Goal: Use online tool/utility: Use online tool/utility

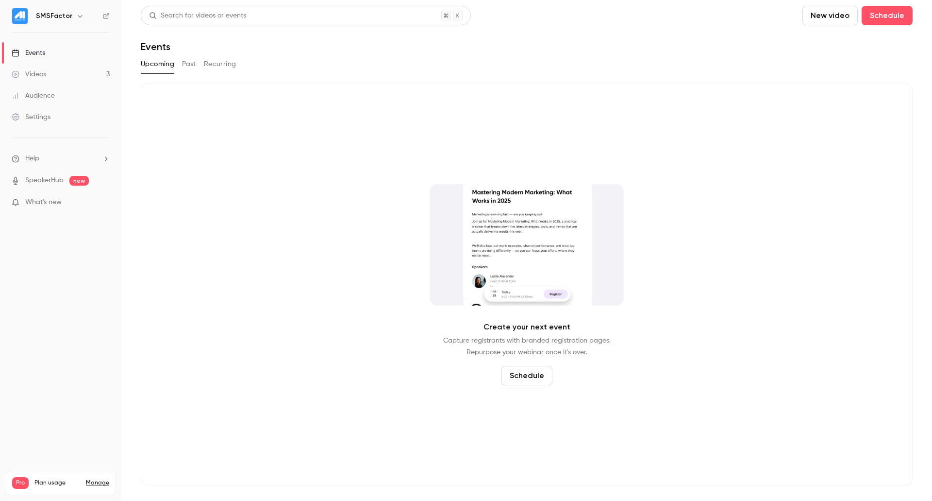
click at [68, 79] on link "Videos 3" at bounding box center [60, 74] width 121 height 21
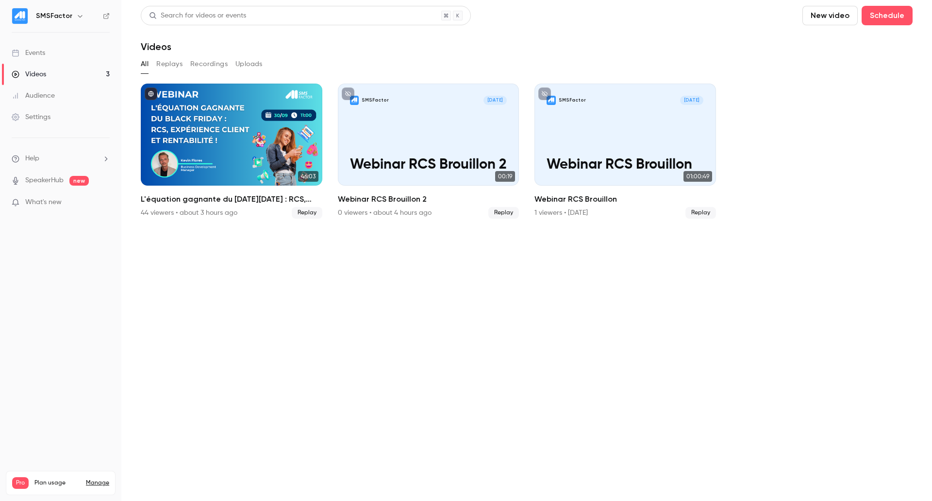
click at [80, 55] on link "Events" at bounding box center [60, 52] width 121 height 21
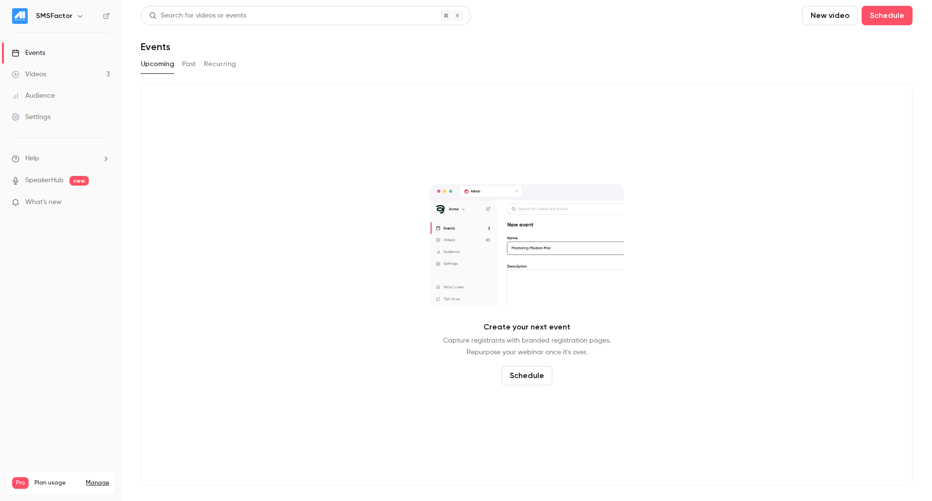
click at [198, 65] on div "Upcoming Past Recurring" at bounding box center [527, 64] width 772 height 16
click at [193, 65] on button "Past" at bounding box center [189, 64] width 14 height 16
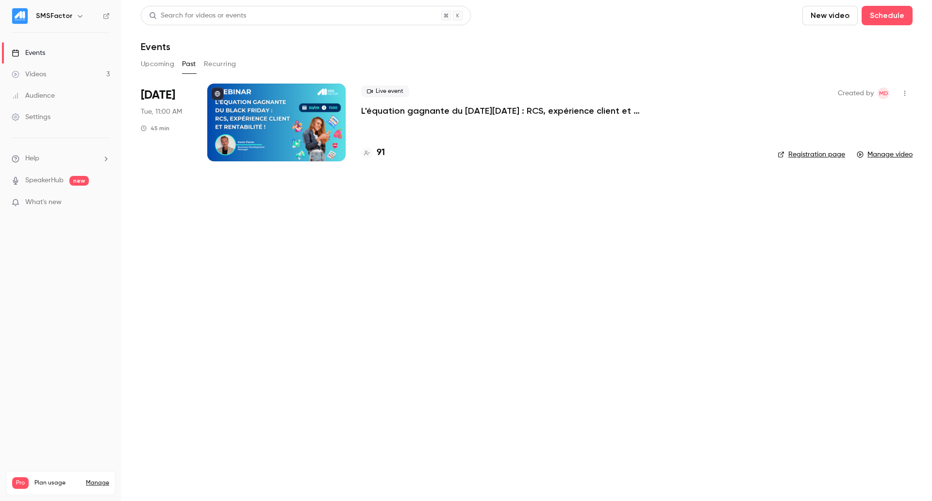
click at [413, 126] on div "Live event L'équation gagnante du [DATE][DATE] : RCS, expérience client et rent…" at bounding box center [561, 123] width 401 height 78
click at [407, 112] on p "L'équation gagnante du [DATE][DATE] : RCS, expérience client et rentabilité !" at bounding box center [506, 111] width 291 height 12
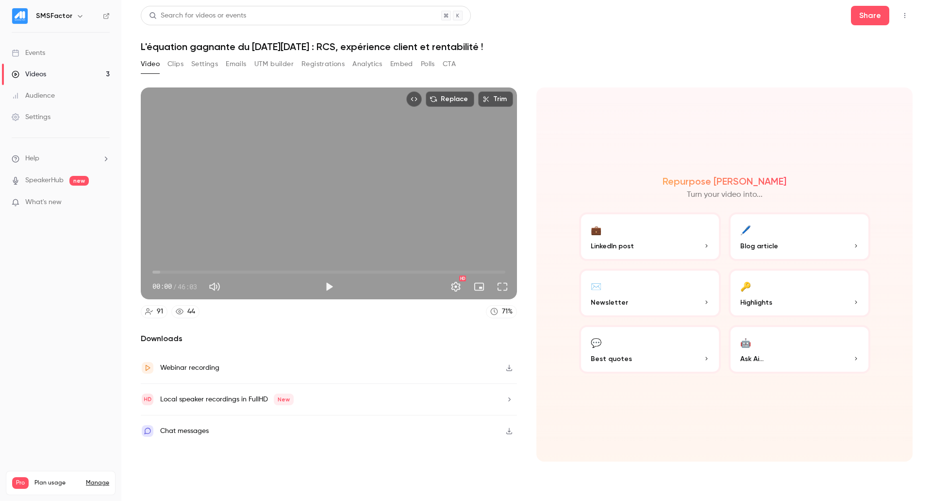
click at [285, 60] on button "UTM builder" at bounding box center [273, 64] width 39 height 16
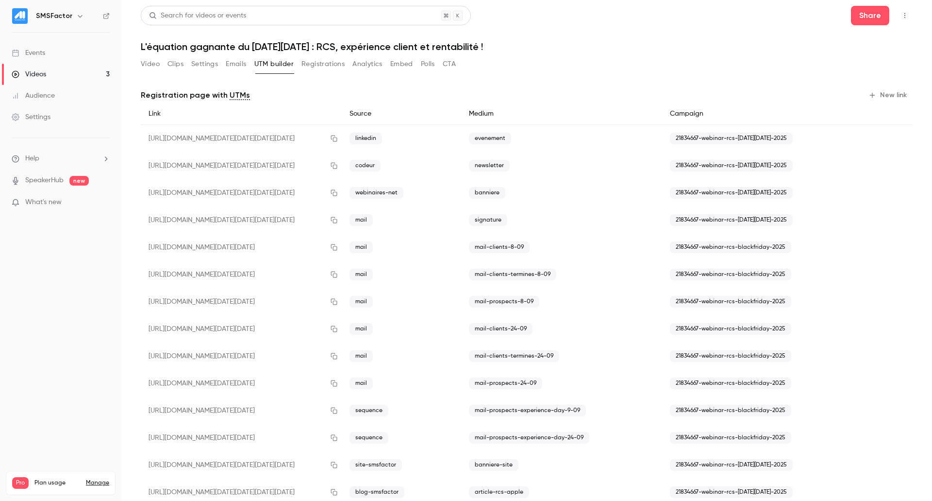
click at [892, 91] on button "New link" at bounding box center [889, 95] width 48 height 16
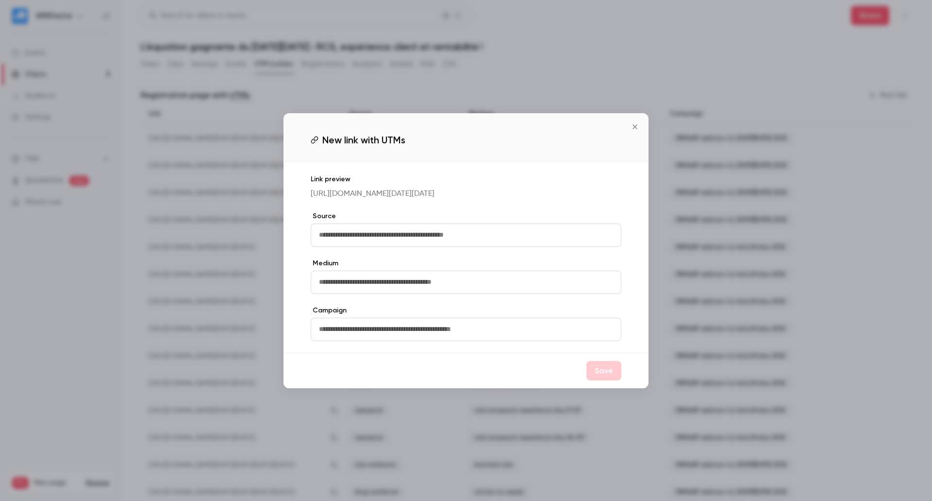
click at [634, 123] on icon "Close" at bounding box center [635, 127] width 12 height 8
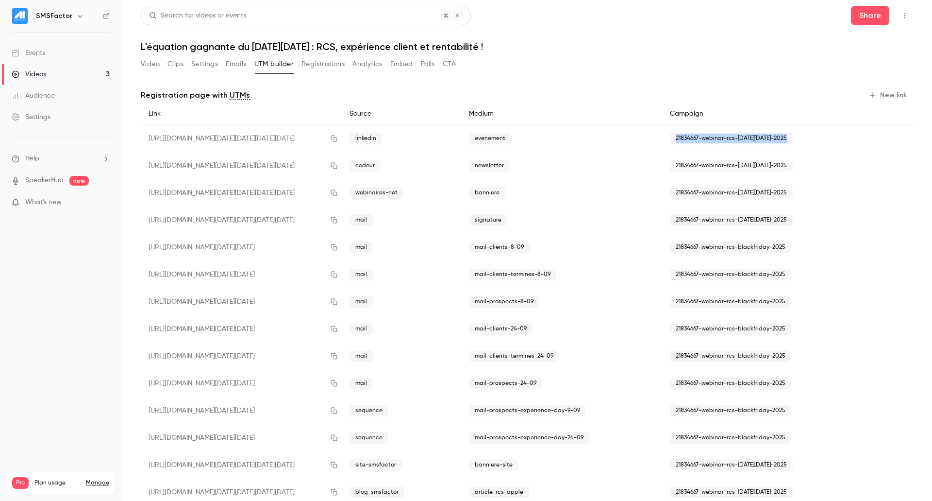
drag, startPoint x: 671, startPoint y: 140, endPoint x: 780, endPoint y: 138, distance: 109.8
click at [780, 138] on span "21834667-webinar-rcs-[DATE][DATE]-2025" at bounding box center [731, 139] width 123 height 12
copy span "21834667-webinar-rcs-[DATE][DATE]-2025"
click at [874, 95] on button "New link" at bounding box center [889, 95] width 48 height 16
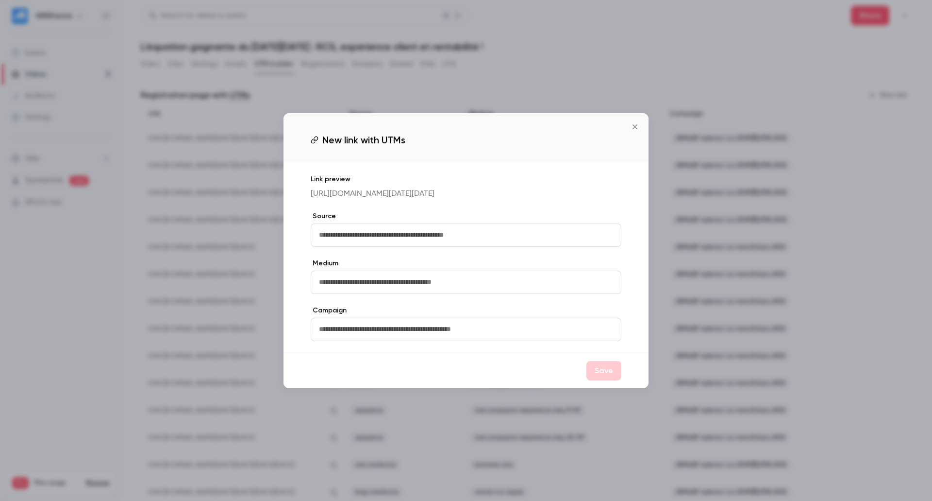
click at [371, 341] on input "text" at bounding box center [466, 329] width 311 height 23
paste input "**********"
type input "**********"
click at [355, 245] on input "text" at bounding box center [466, 234] width 311 height 23
type input "**********"
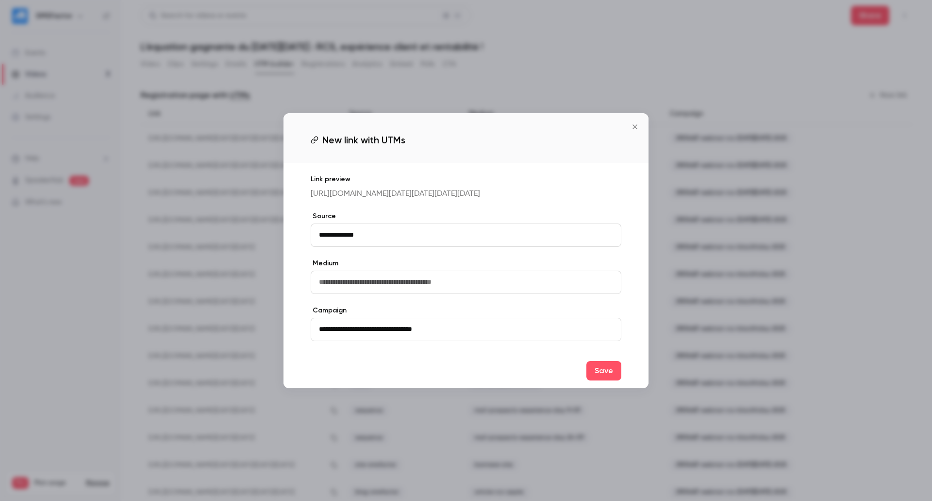
click at [345, 294] on input "text" at bounding box center [466, 281] width 311 height 23
click at [634, 124] on icon "Close" at bounding box center [635, 126] width 4 height 4
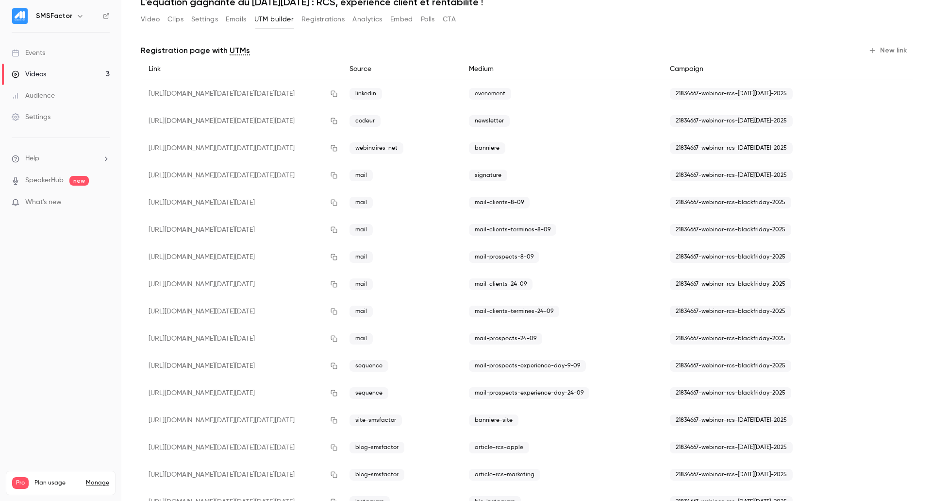
scroll to position [97, 0]
